Goal: Transaction & Acquisition: Purchase product/service

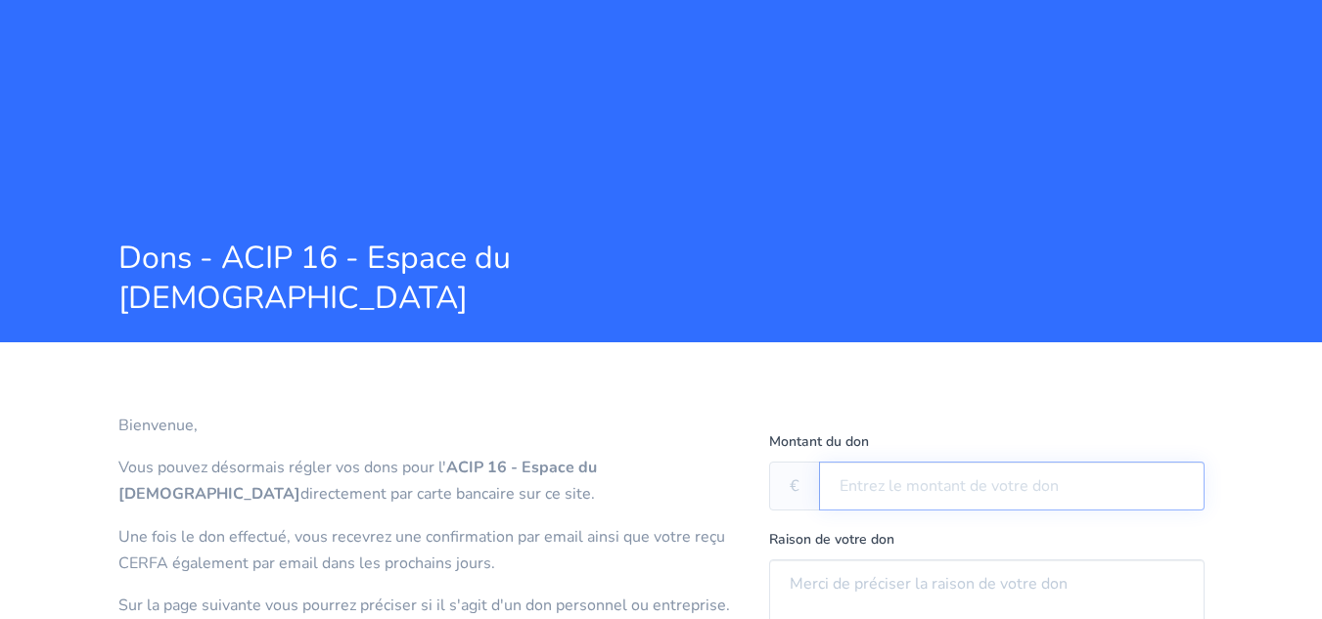
click at [836, 479] on input "text" at bounding box center [1011, 486] width 385 height 49
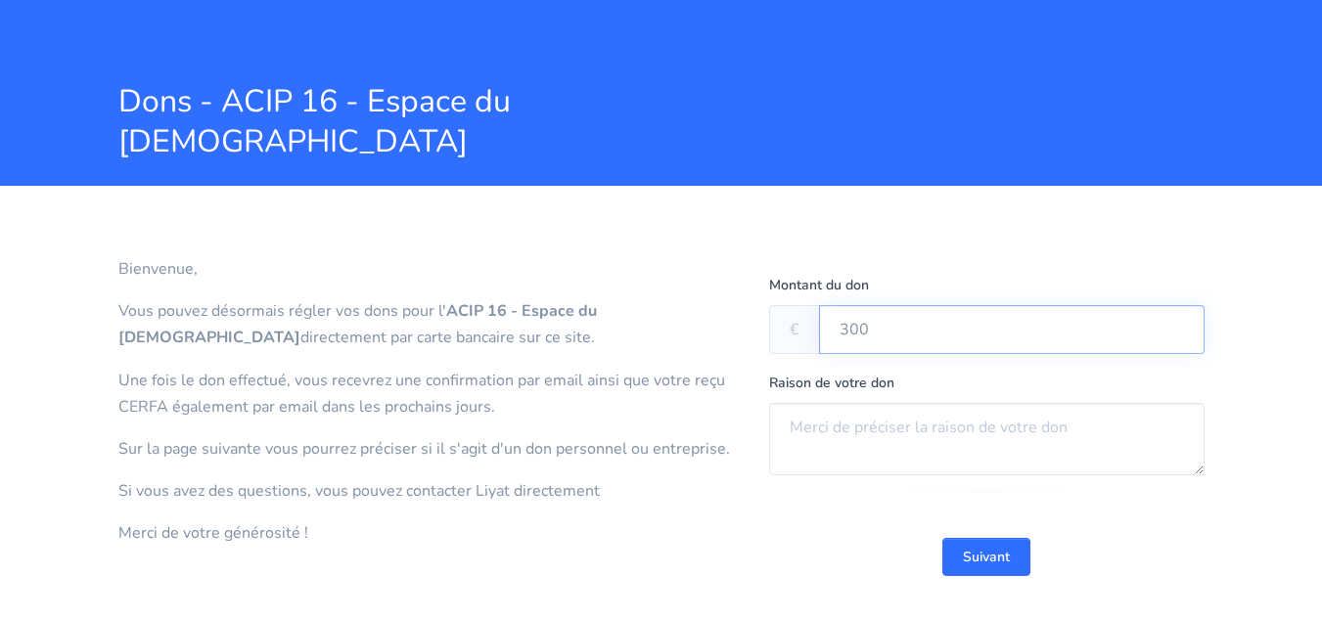
scroll to position [195, 0]
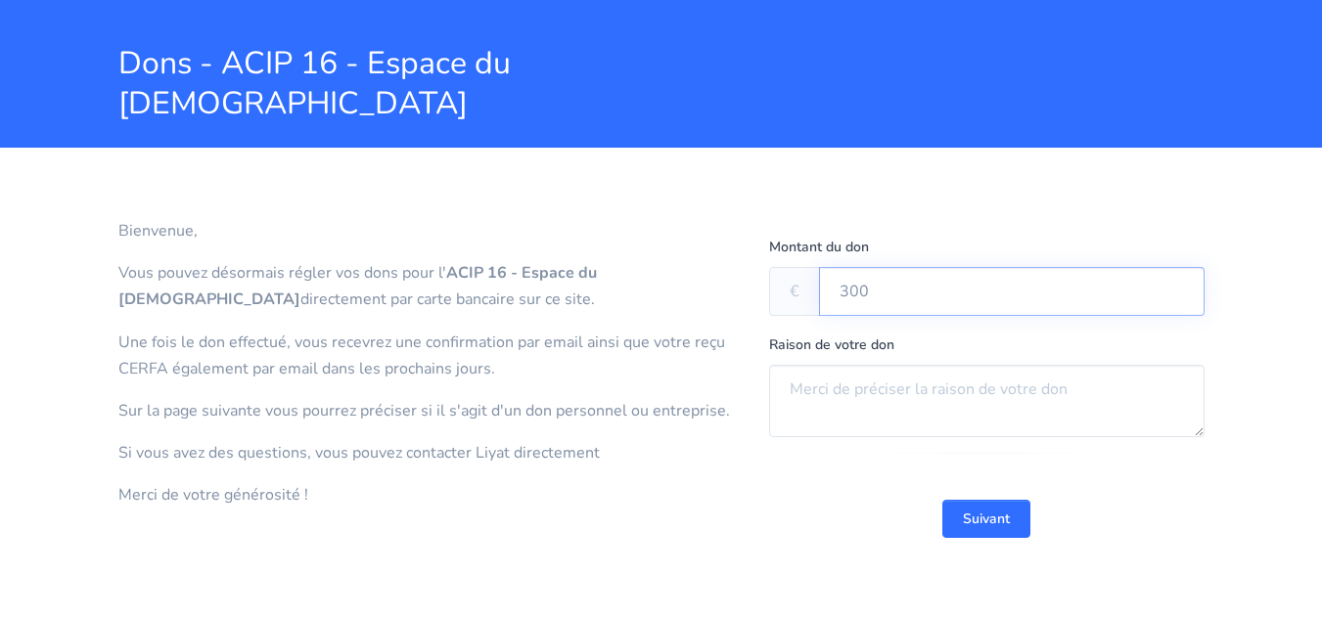
type input "300"
click at [783, 390] on textarea at bounding box center [986, 401] width 435 height 72
type textarea "OULPAN"
click at [984, 516] on button "Suivant" at bounding box center [986, 519] width 88 height 38
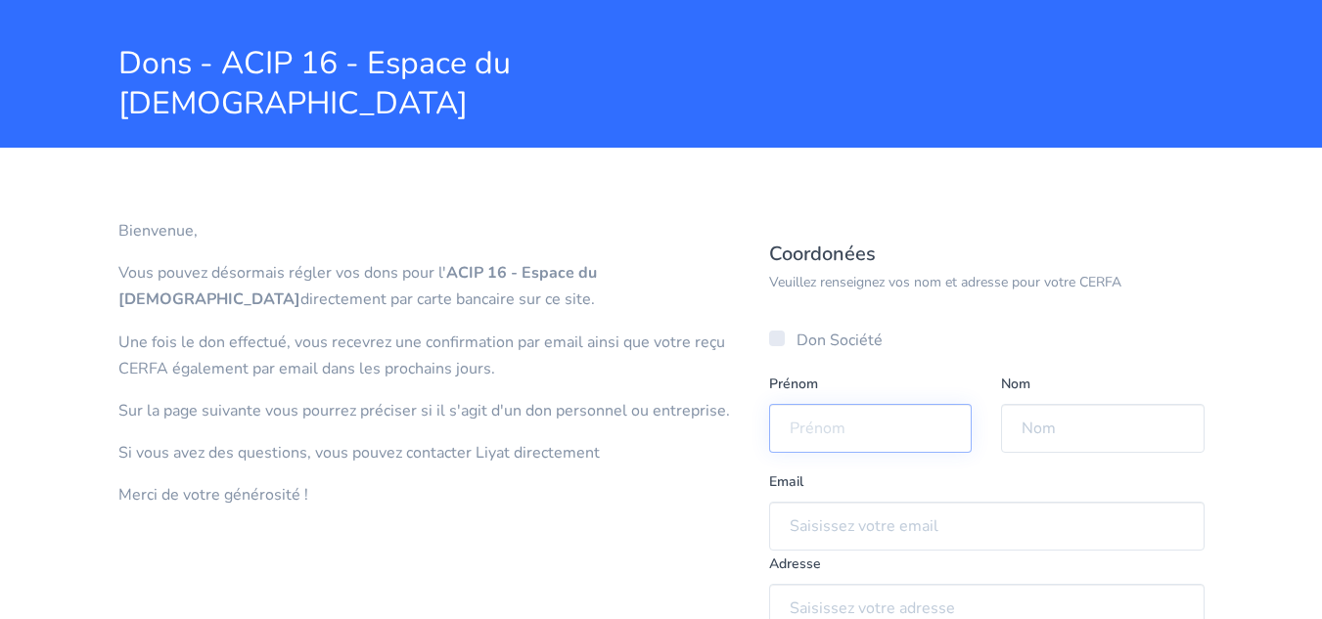
click at [789, 425] on input "text" at bounding box center [870, 428] width 203 height 49
type input "[PERSON_NAME]"
click at [1010, 425] on input "text" at bounding box center [1102, 428] width 203 height 49
type input "Haik"
click at [788, 525] on input "email" at bounding box center [986, 526] width 435 height 49
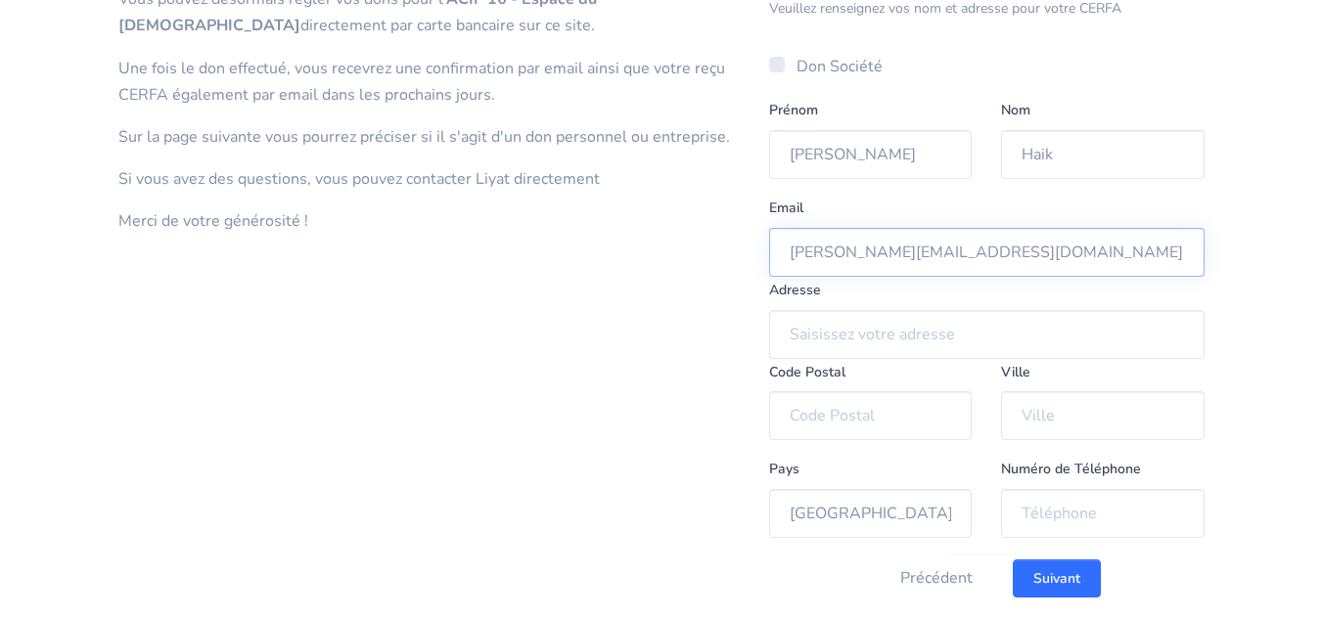
scroll to position [508, 0]
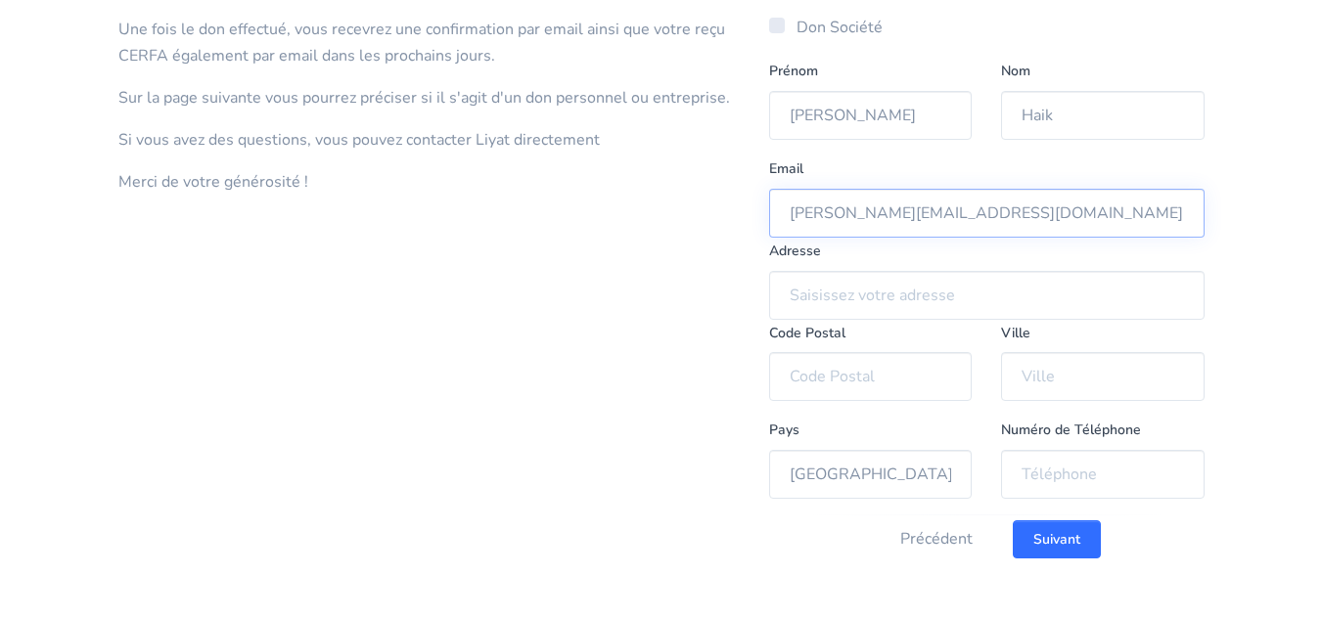
type input "b.haik@free.fr"
click at [790, 292] on input "text" at bounding box center [986, 295] width 435 height 49
type input "93 Avenue KLEBER"
type input "75116"
type input "Paris"
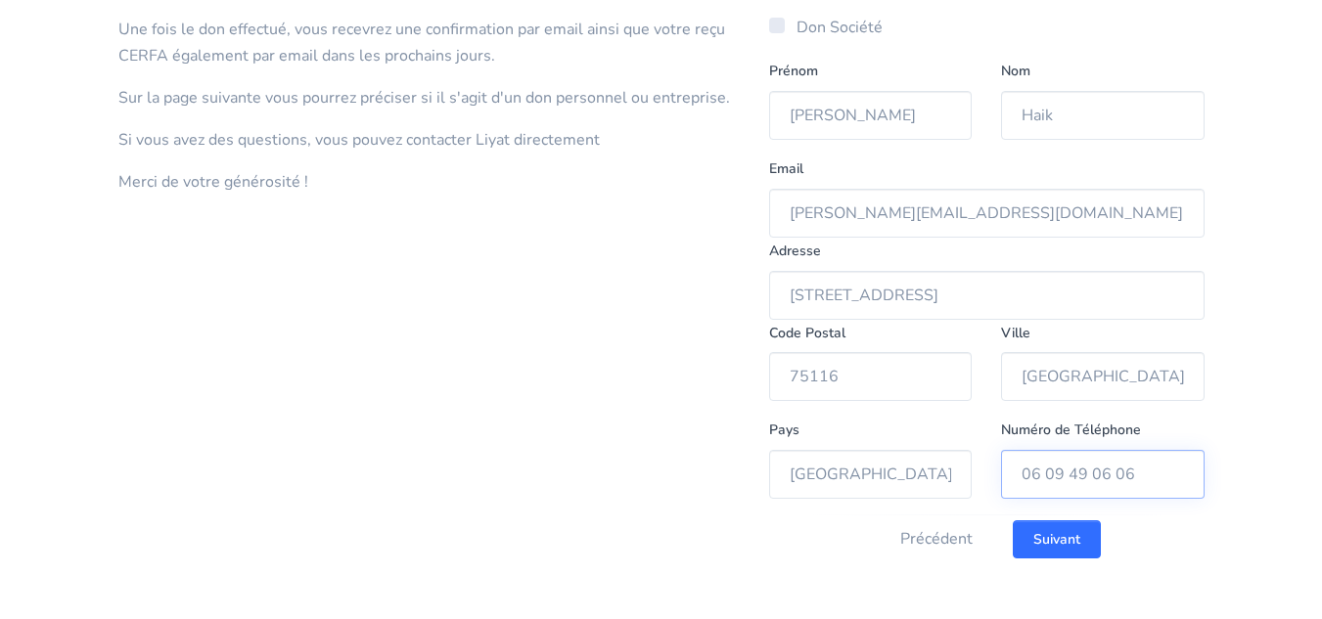
click at [1134, 471] on input "06 09 49 06 06" at bounding box center [1102, 474] width 203 height 49
type input "06 70 80 98 68"
click at [1055, 536] on input "Suivant" at bounding box center [1056, 539] width 88 height 38
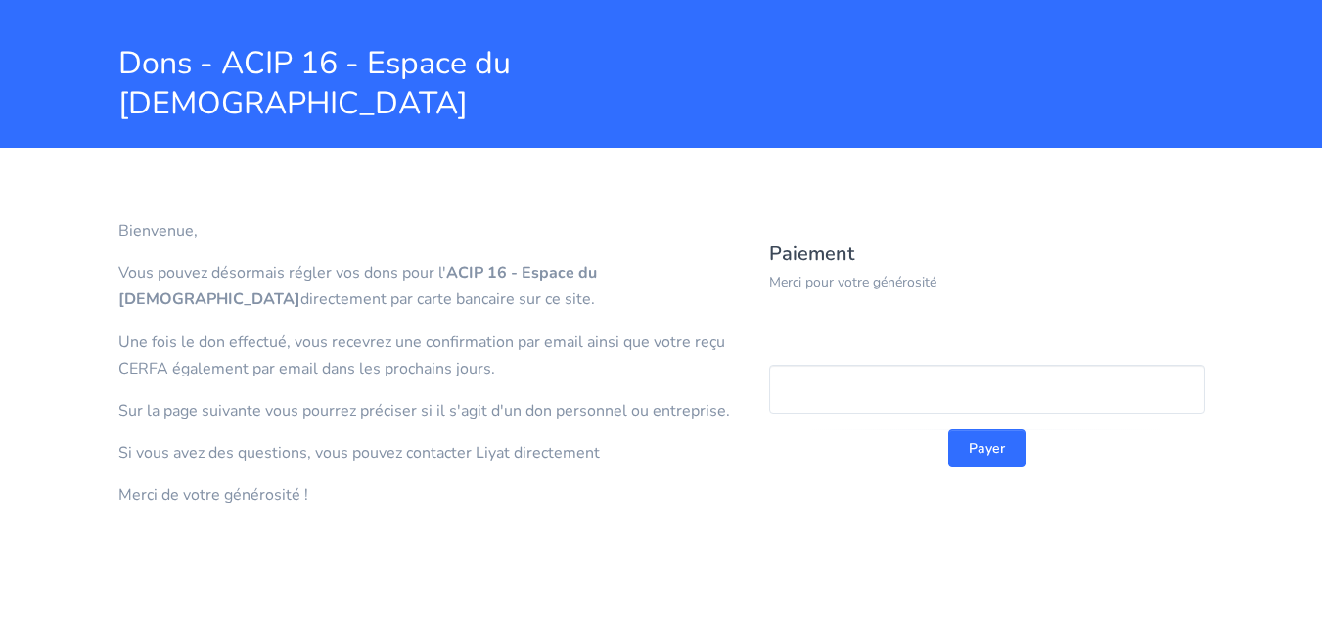
scroll to position [195, 0]
click at [982, 450] on button "Payer" at bounding box center [986, 448] width 77 height 38
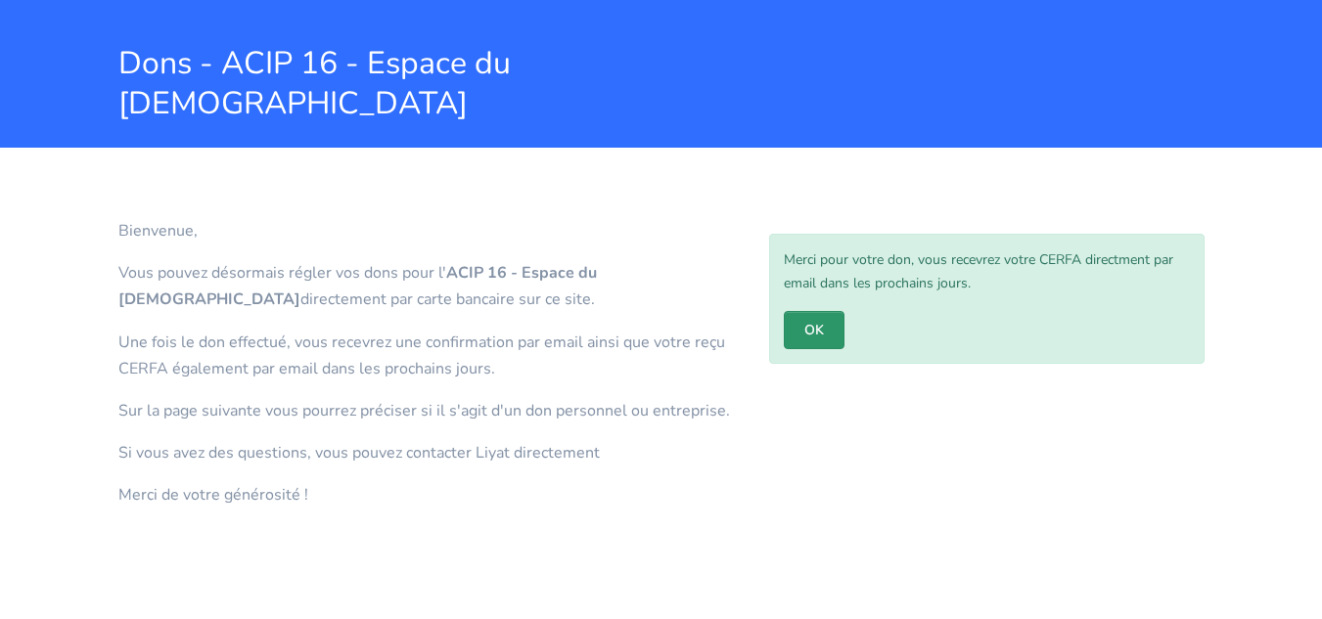
click at [813, 332] on link "OK" at bounding box center [814, 330] width 61 height 38
